Goal: Task Accomplishment & Management: Manage account settings

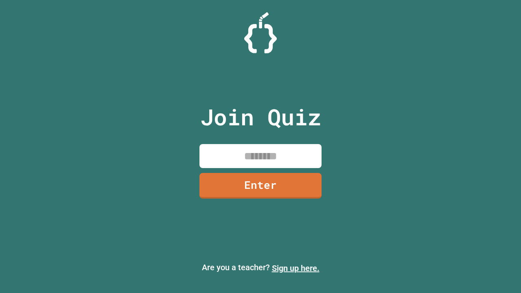
click at [295, 268] on link "Sign up here." at bounding box center [296, 268] width 48 height 10
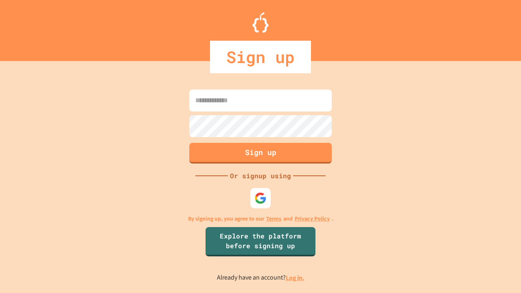
click at [295, 277] on link "Log in." at bounding box center [295, 277] width 19 height 9
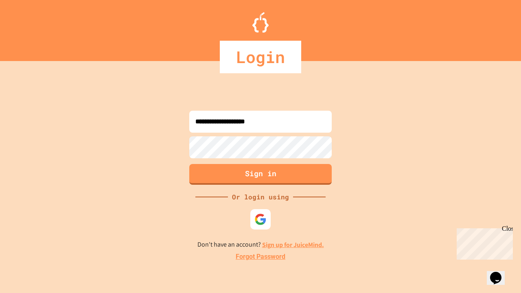
type input "**********"
